Goal: Task Accomplishment & Management: Use online tool/utility

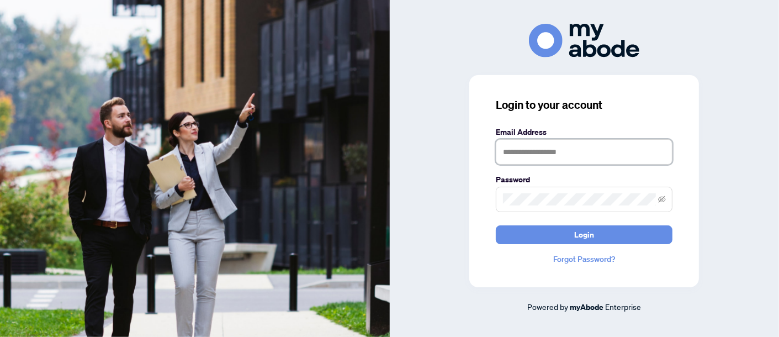
click at [512, 150] on input "text" at bounding box center [584, 151] width 177 height 25
type input "**********"
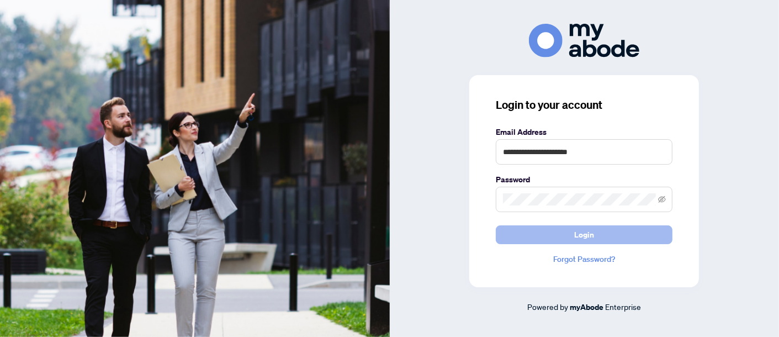
click at [556, 232] on button "Login" at bounding box center [584, 234] width 177 height 19
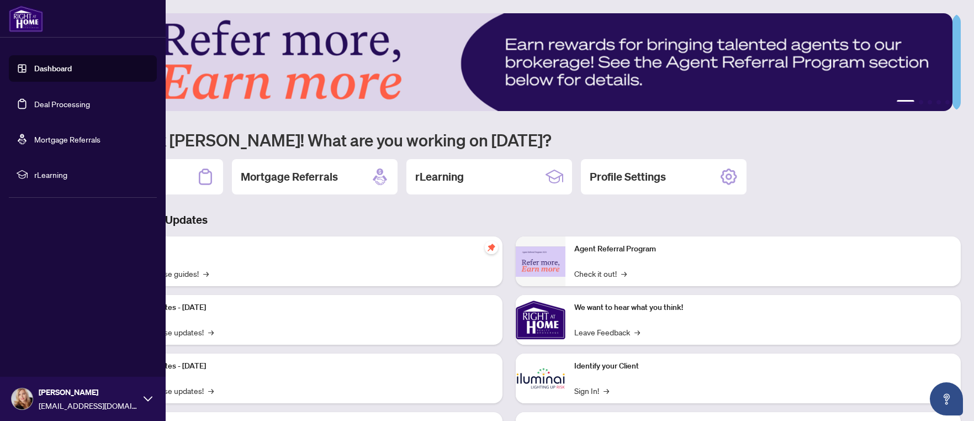
click at [66, 68] on link "Dashboard" at bounding box center [53, 68] width 38 height 10
click at [57, 108] on link "Deal Processing" at bounding box center [62, 104] width 56 height 10
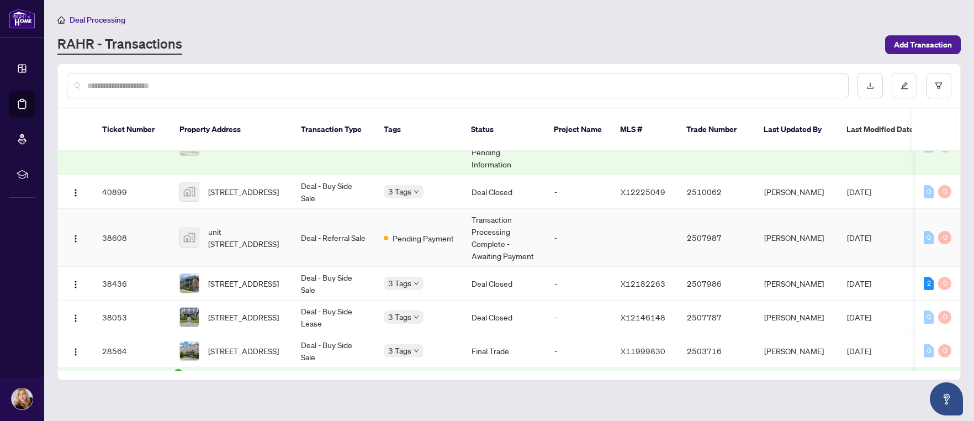
scroll to position [221, 0]
